Goal: Transaction & Acquisition: Purchase product/service

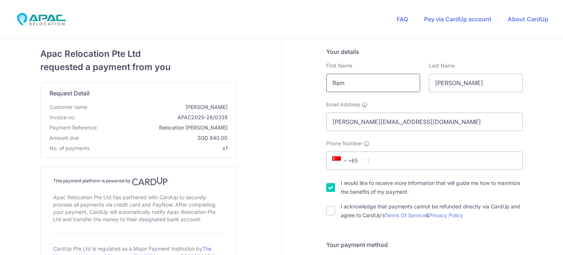
click at [353, 87] on input "Ram" at bounding box center [373, 83] width 94 height 18
type input "[PERSON_NAME]"
click at [402, 164] on input "Phone Number" at bounding box center [424, 160] width 196 height 18
type input "82687300"
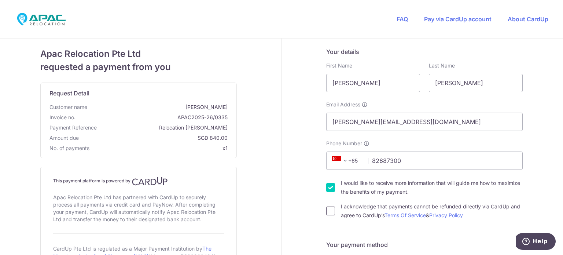
click at [328, 211] on input "I acknowledge that payments cannot be refunded directly via CardUp and agree to…" at bounding box center [330, 210] width 9 height 9
checkbox input "true"
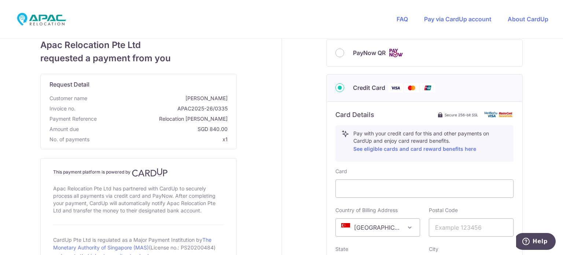
scroll to position [220, 0]
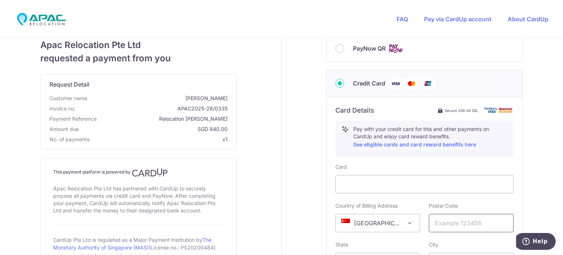
click at [440, 225] on input "text" at bounding box center [471, 223] width 85 height 18
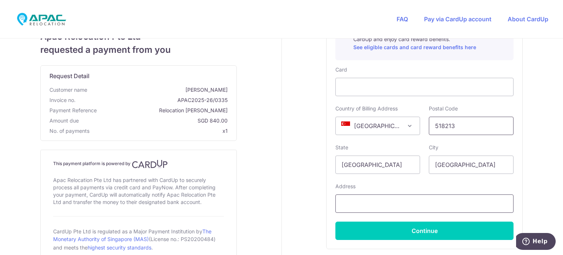
scroll to position [330, 0]
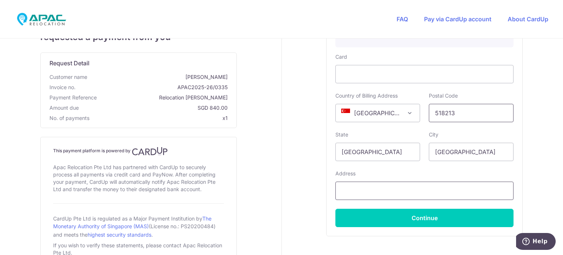
type input "518213"
click at [372, 192] on input "text" at bounding box center [424, 190] width 178 height 18
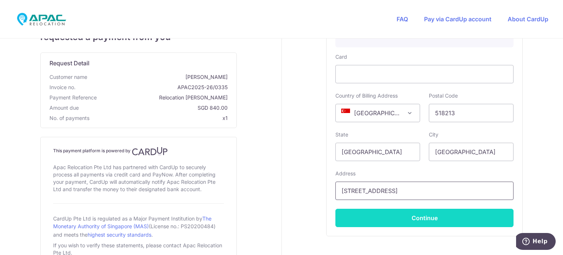
type input "[STREET_ADDRESS]"
click at [406, 220] on button "Continue" at bounding box center [424, 218] width 178 height 18
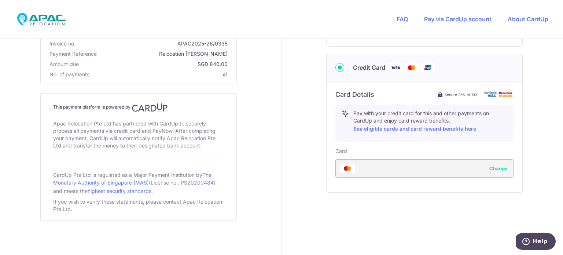
type input "**** 1044"
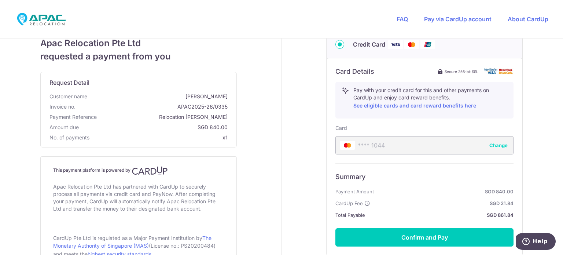
scroll to position [271, 0]
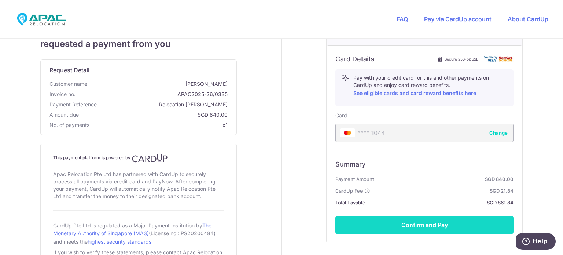
click at [375, 217] on button "Confirm and Pay" at bounding box center [424, 225] width 178 height 18
